Goal: Navigation & Orientation: Find specific page/section

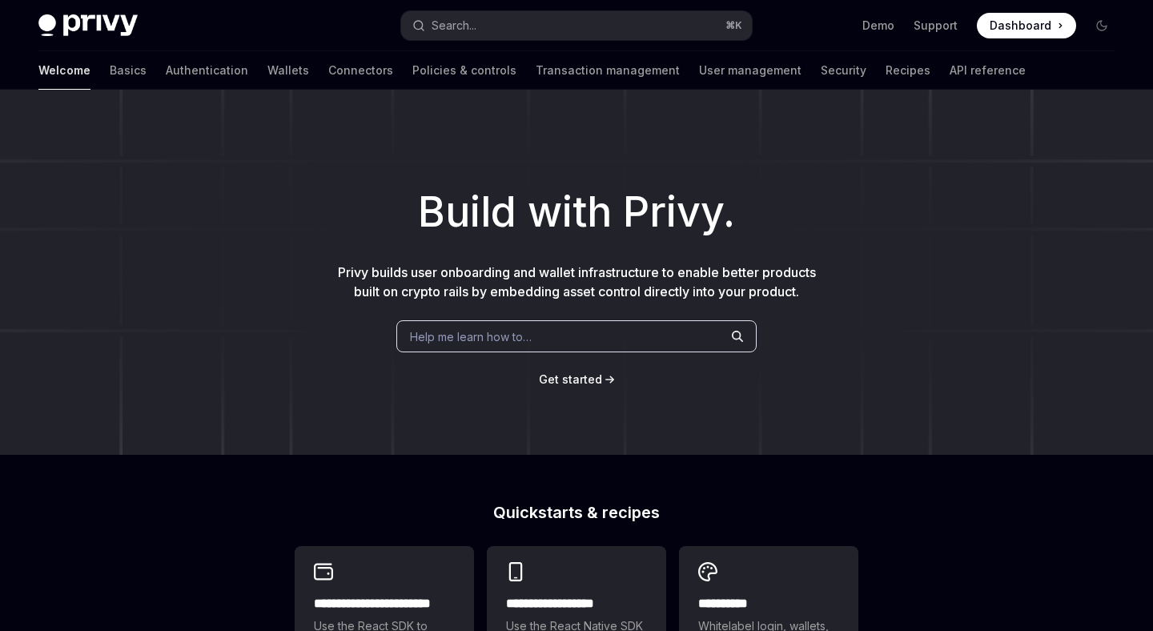
click at [1008, 31] on span "Dashboard" at bounding box center [1021, 26] width 62 height 16
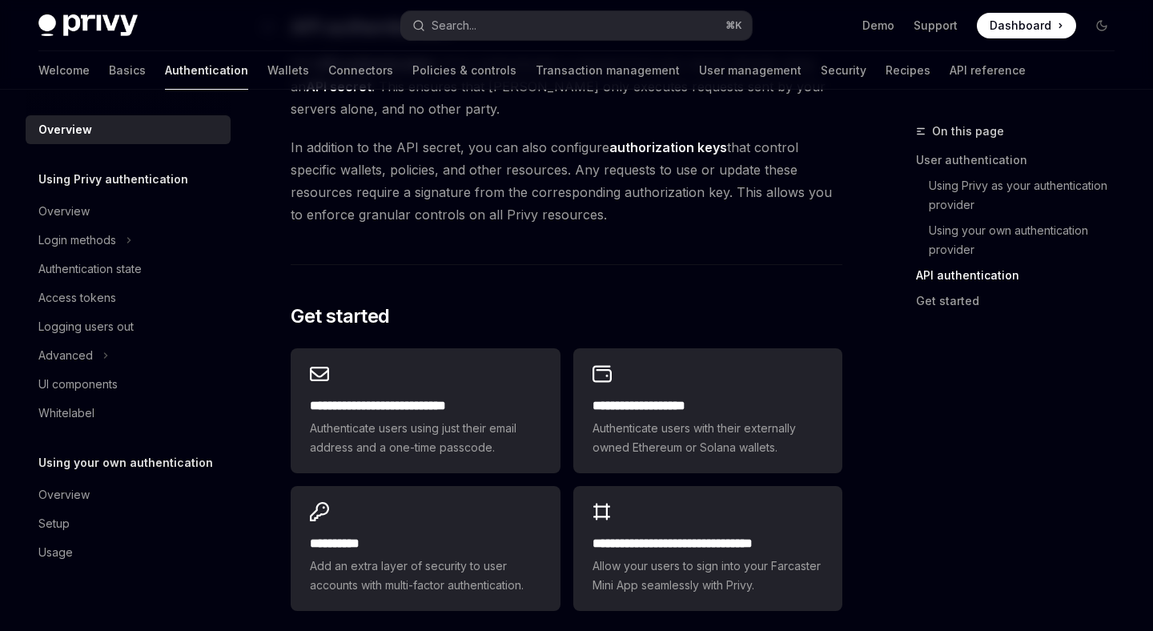
scroll to position [1386, 0]
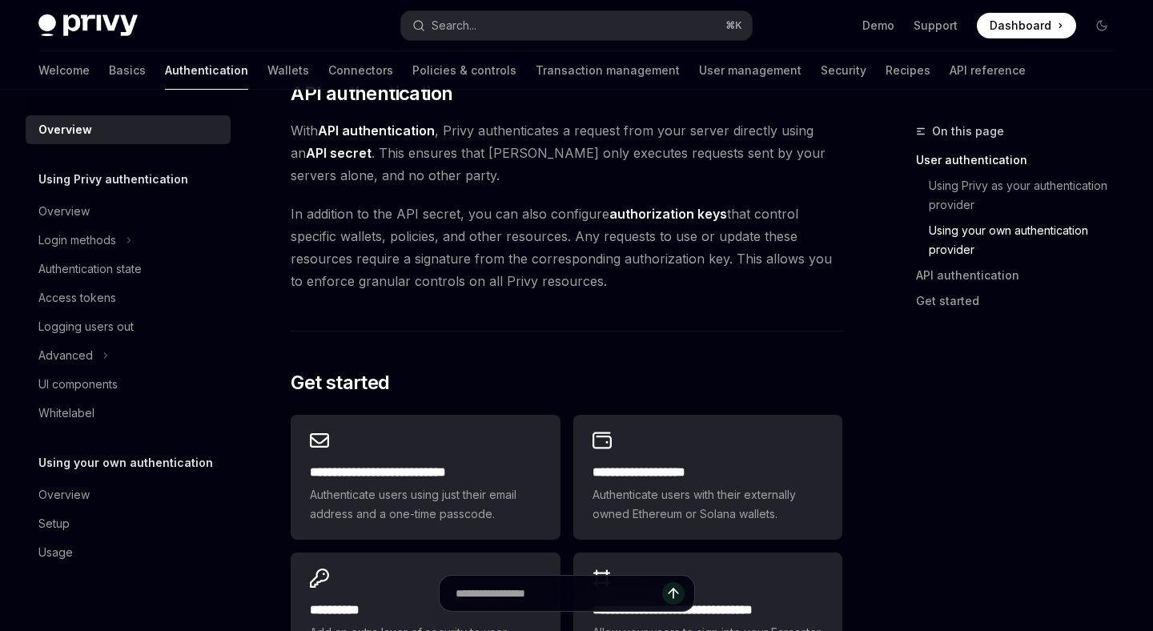
scroll to position [1172, 0]
